Goal: Complete application form

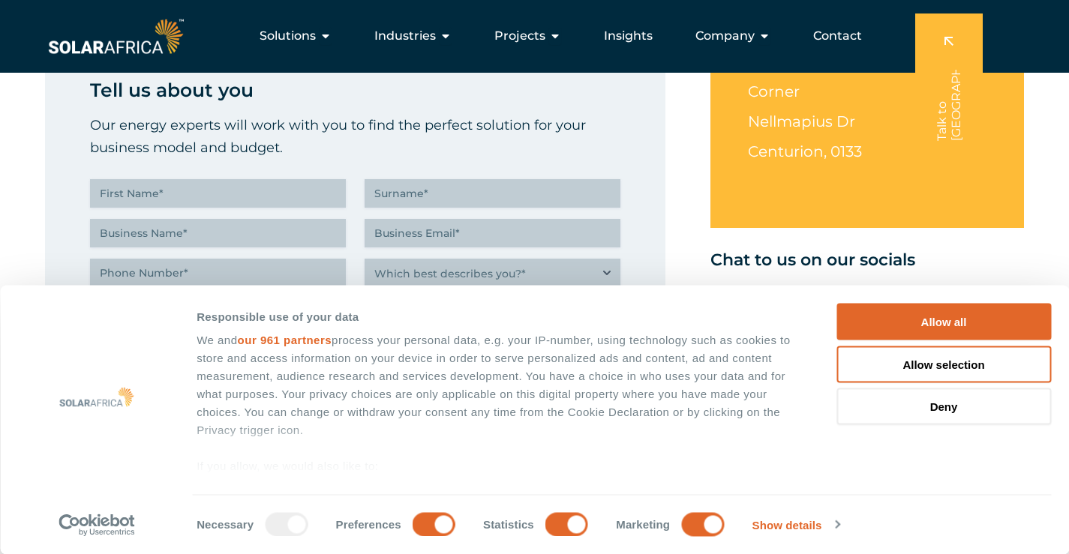
scroll to position [600, 0]
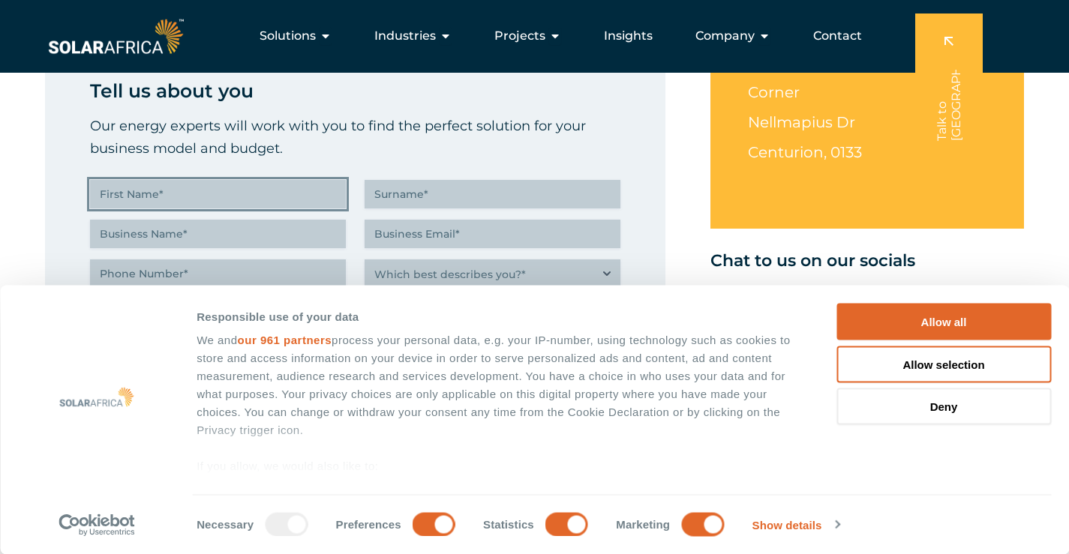
click at [232, 193] on input "First Name (Required)" at bounding box center [218, 194] width 256 height 29
type input "Hardus"
type input "[PERSON_NAME]"
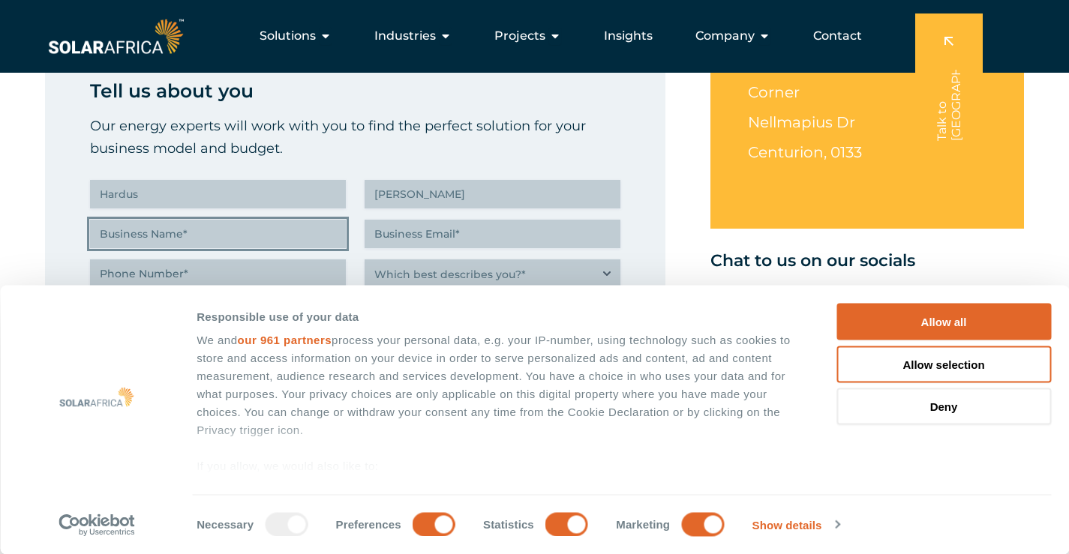
click at [249, 234] on input "Business Name (Required)" at bounding box center [218, 234] width 256 height 29
type input "Private"
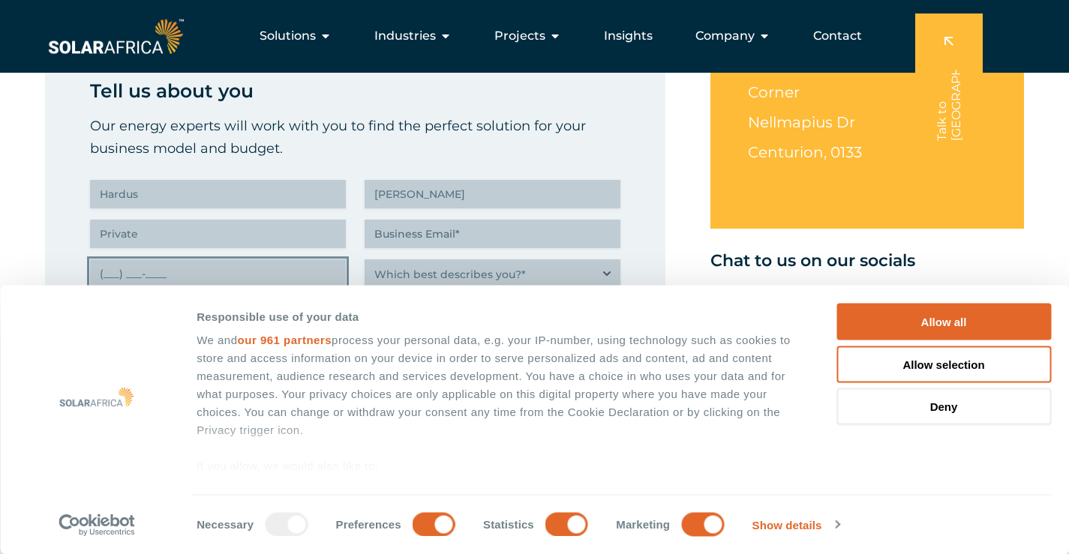
click at [240, 277] on input "(___) ___-____" at bounding box center [218, 274] width 256 height 29
type input "(076) 196-5662"
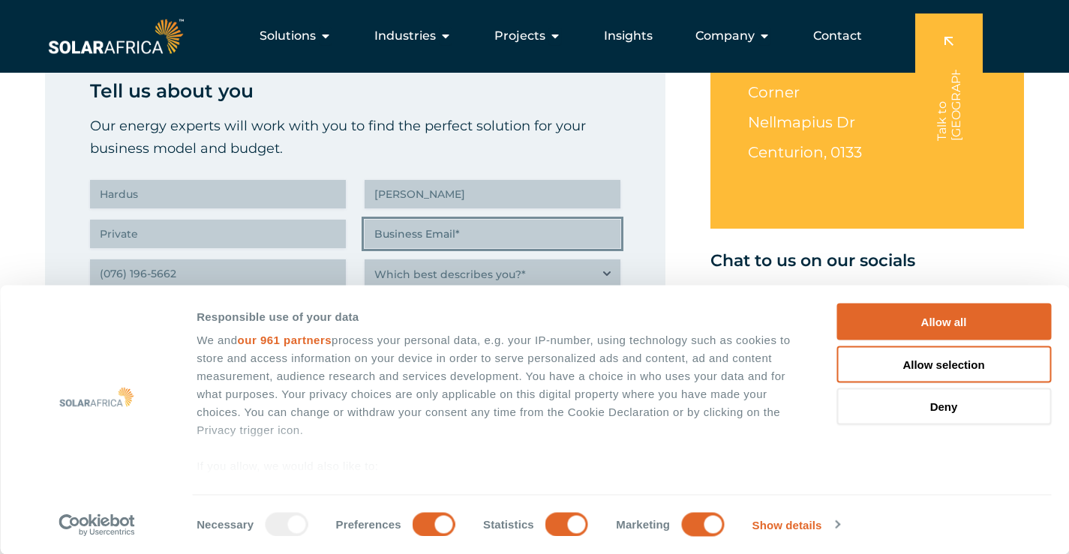
type input "[EMAIL_ADDRESS][PERSON_NAME][DOMAIN_NAME]"
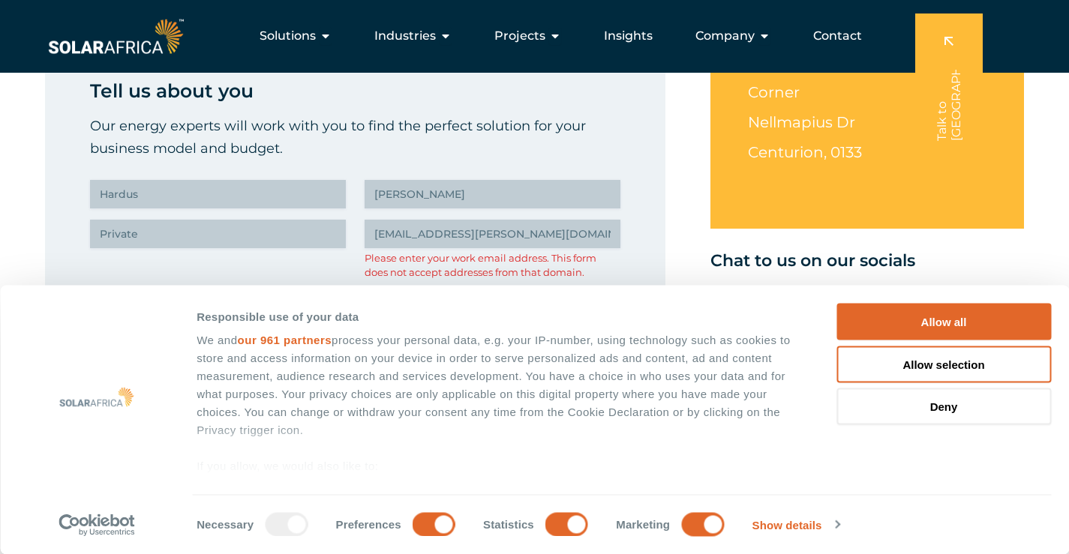
type input "(076) 196-5662"
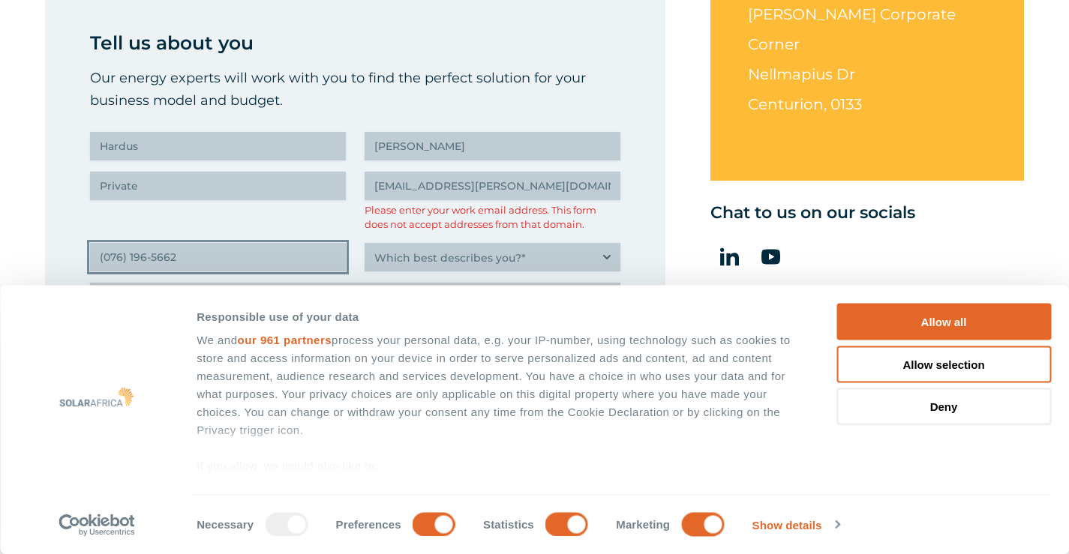
scroll to position [675, 0]
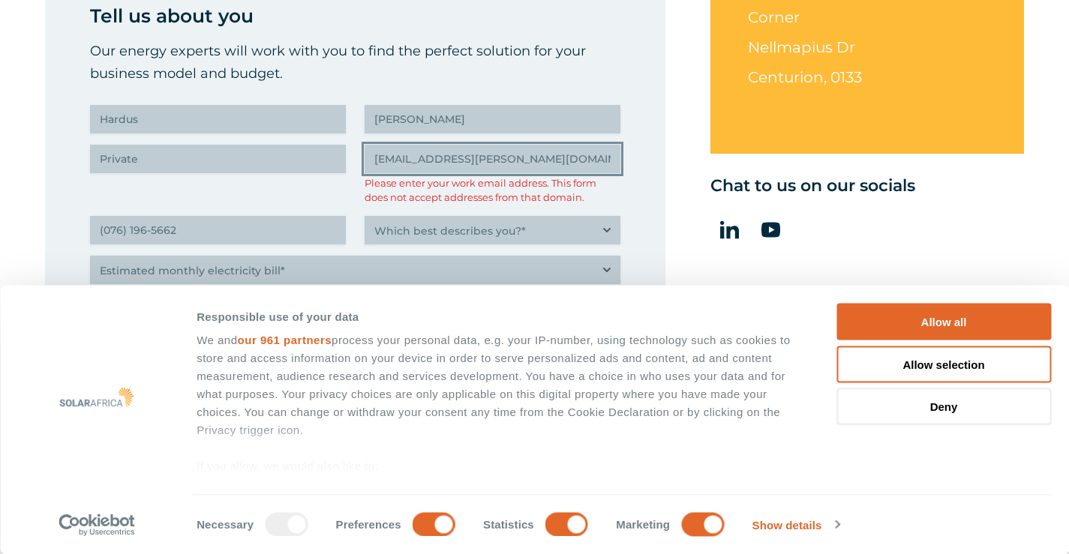
click at [540, 158] on input "[EMAIL_ADDRESS][PERSON_NAME][DOMAIN_NAME]" at bounding box center [493, 159] width 256 height 29
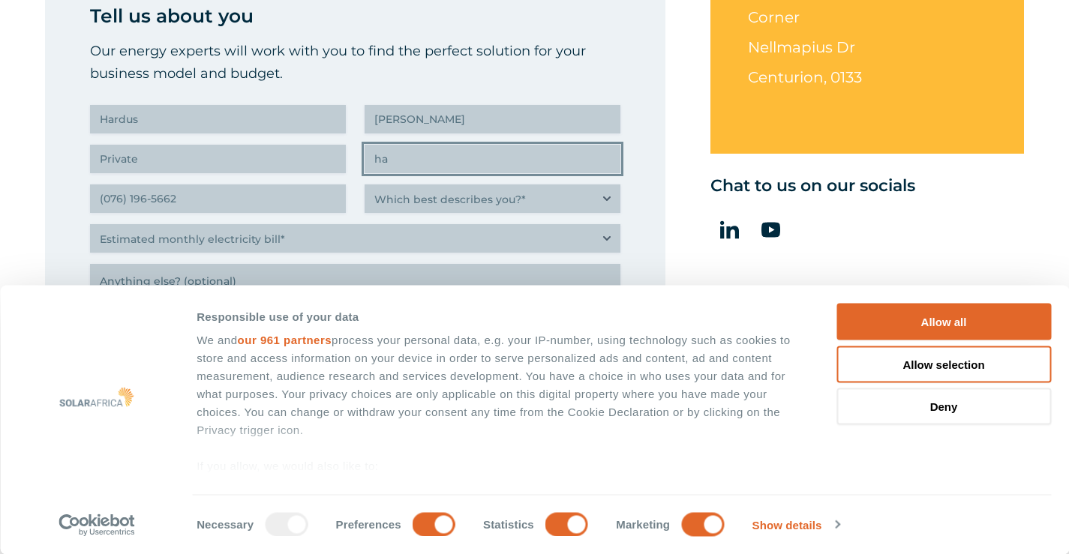
type input "h"
click at [371, 164] on input "sizazonkeengineering" at bounding box center [493, 159] width 256 height 29
click at [546, 158] on input "admin@sizazonkeengineering" at bounding box center [493, 159] width 256 height 29
type input "[EMAIL_ADDRESS][DOMAIN_NAME]"
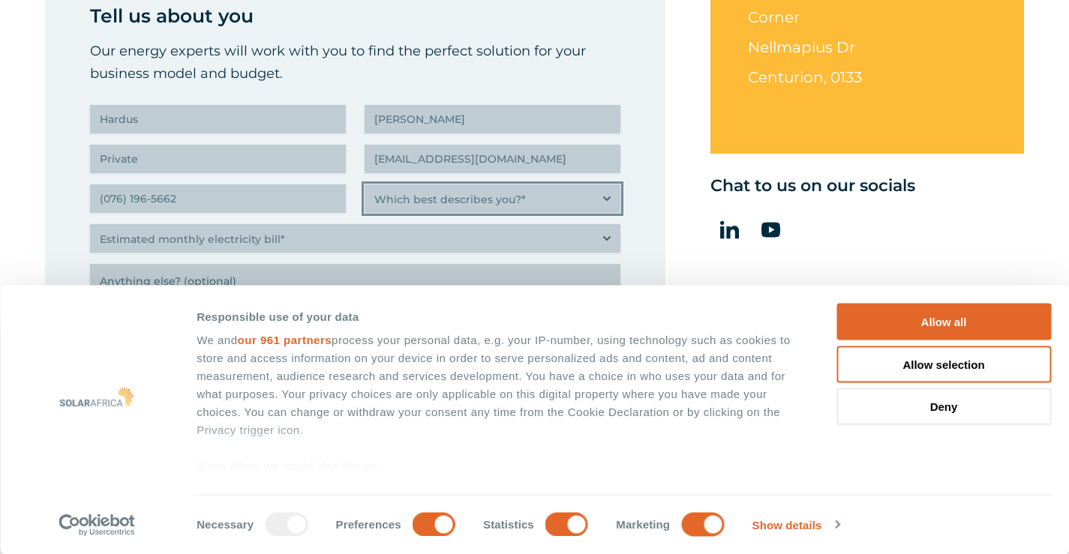
click at [605, 197] on select "Which best describes you?* Researching and identifying the best energy solution…" at bounding box center [493, 199] width 256 height 29
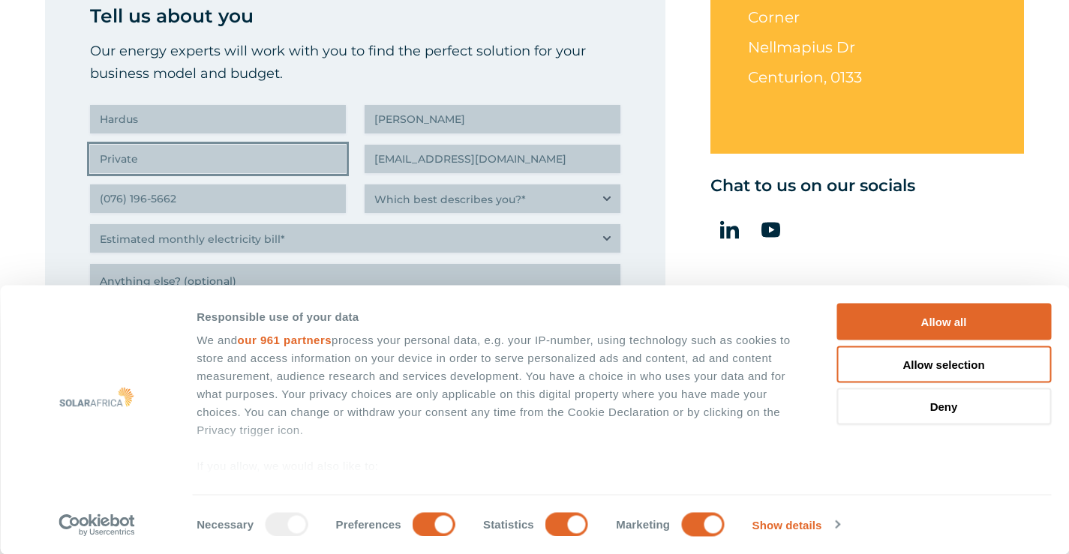
click at [276, 152] on input "Private" at bounding box center [218, 159] width 256 height 29
type input "P"
type input "Sizazonke Engineering"
